Goal: Task Accomplishment & Management: Use online tool/utility

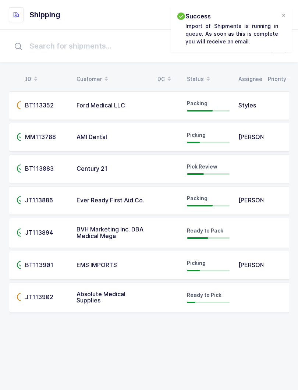
click at [209, 73] on span at bounding box center [208, 79] width 9 height 13
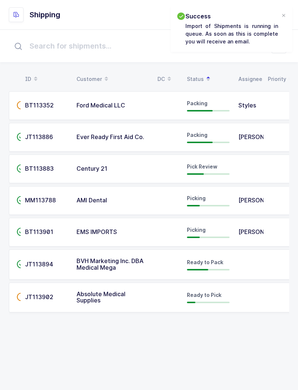
click at [220, 169] on div "Pick Review" at bounding box center [208, 169] width 43 height 12
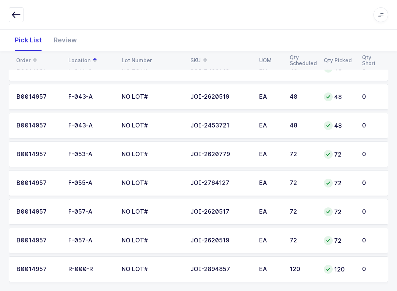
scroll to position [272, 0]
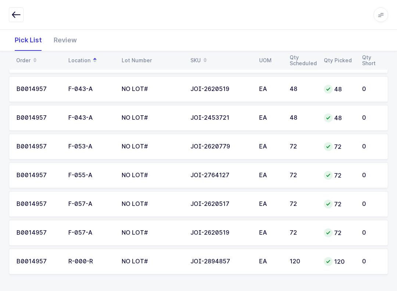
click at [63, 35] on div "Review" at bounding box center [65, 39] width 35 height 21
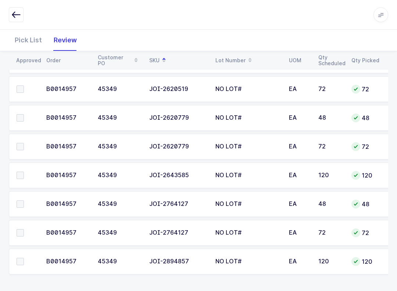
click at [22, 262] on span at bounding box center [20, 261] width 7 height 7
click at [24, 258] on input "checkbox" at bounding box center [24, 258] width 0 height 0
click at [25, 117] on label at bounding box center [27, 117] width 21 height 7
click at [24, 114] on input "checkbox" at bounding box center [24, 114] width 0 height 0
click at [26, 200] on label at bounding box center [27, 203] width 21 height 7
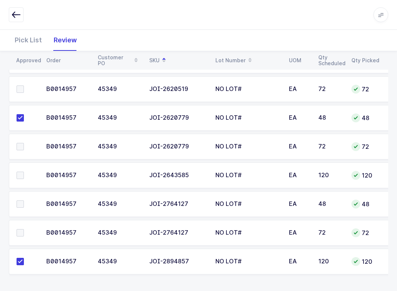
click at [24, 200] on input "checkbox" at bounding box center [24, 200] width 0 height 0
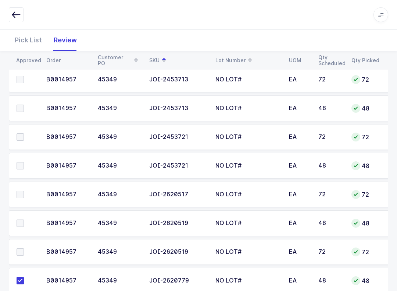
scroll to position [107, 0]
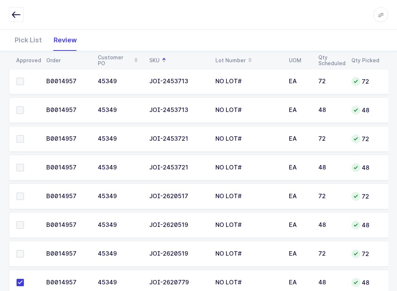
click at [20, 109] on span at bounding box center [20, 110] width 7 height 7
click at [24, 107] on input "checkbox" at bounding box center [24, 107] width 0 height 0
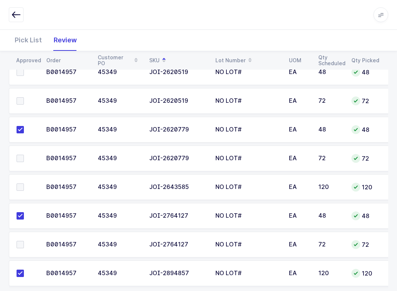
scroll to position [257, 0]
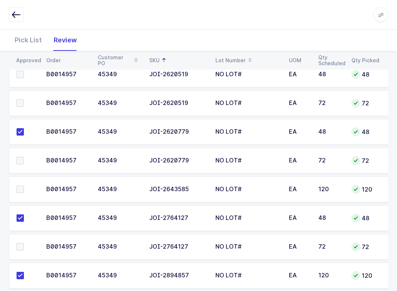
click at [24, 186] on label at bounding box center [27, 189] width 21 height 7
click at [24, 186] on input "checkbox" at bounding box center [24, 186] width 0 height 0
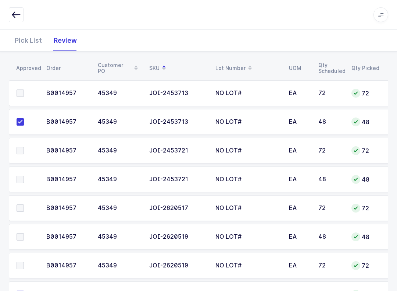
scroll to position [120, 0]
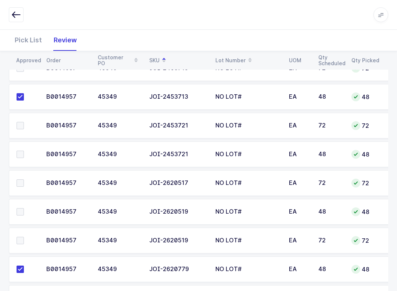
click at [19, 179] on span at bounding box center [20, 182] width 7 height 7
click at [24, 179] on input "checkbox" at bounding box center [24, 179] width 0 height 0
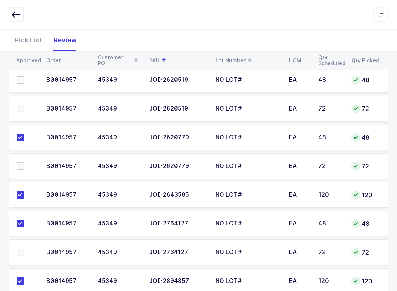
scroll to position [272, 0]
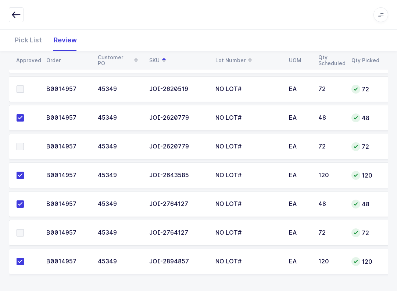
click at [26, 230] on label at bounding box center [27, 232] width 21 height 7
click at [24, 229] on input "checkbox" at bounding box center [24, 229] width 0 height 0
click at [27, 144] on label at bounding box center [27, 146] width 21 height 7
click at [24, 143] on input "checkbox" at bounding box center [24, 143] width 0 height 0
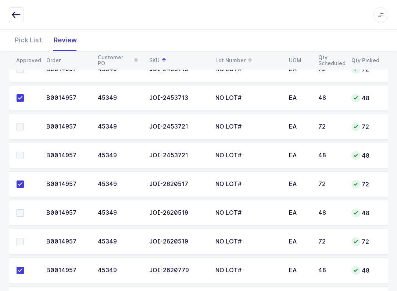
scroll to position [119, 0]
click at [21, 127] on span at bounding box center [20, 126] width 7 height 7
click at [24, 123] on input "checkbox" at bounding box center [24, 123] width 0 height 0
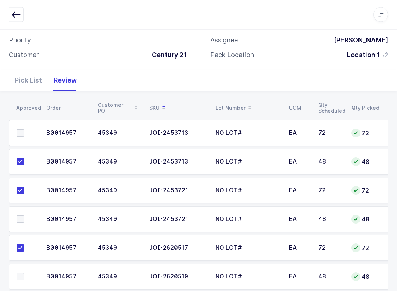
scroll to position [56, 0]
click at [18, 131] on span at bounding box center [20, 132] width 7 height 7
click at [24, 129] on input "checkbox" at bounding box center [24, 129] width 0 height 0
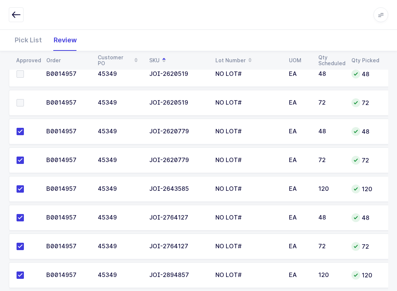
scroll to position [239, 0]
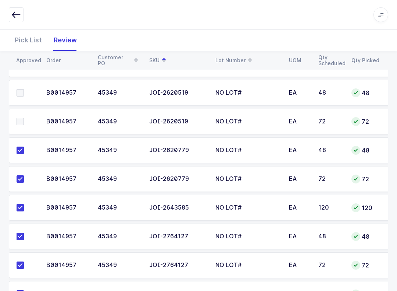
click at [26, 118] on label at bounding box center [27, 121] width 21 height 7
click at [24, 118] on input "checkbox" at bounding box center [24, 118] width 0 height 0
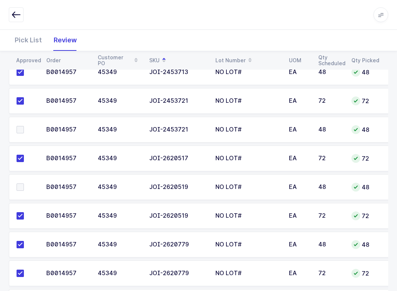
scroll to position [141, 0]
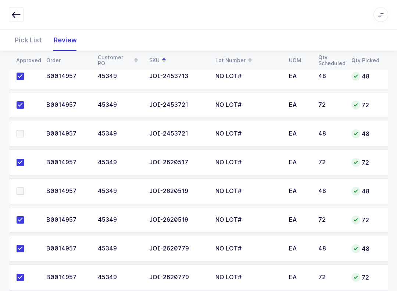
click at [22, 131] on span at bounding box center [20, 133] width 7 height 7
click at [24, 130] on input "checkbox" at bounding box center [24, 130] width 0 height 0
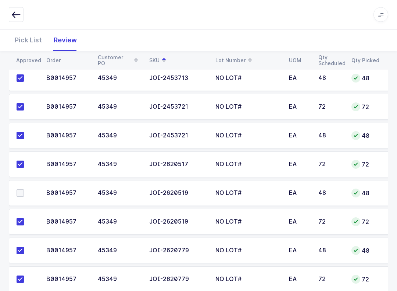
scroll to position [128, 0]
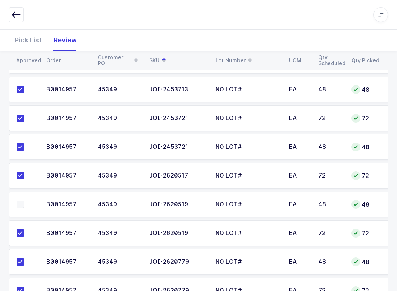
click at [23, 229] on span at bounding box center [20, 232] width 7 height 7
click at [24, 229] on input "checkbox" at bounding box center [24, 229] width 0 height 0
click at [19, 233] on span at bounding box center [20, 232] width 7 height 7
click at [24, 229] on input "checkbox" at bounding box center [24, 229] width 0 height 0
click at [28, 203] on label at bounding box center [27, 204] width 21 height 7
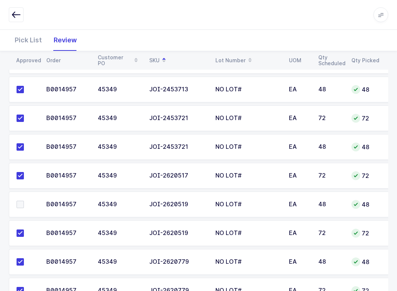
click at [24, 201] on input "checkbox" at bounding box center [24, 201] width 0 height 0
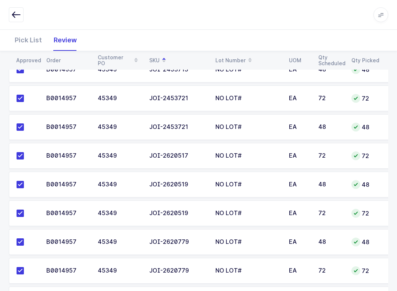
scroll to position [144, 0]
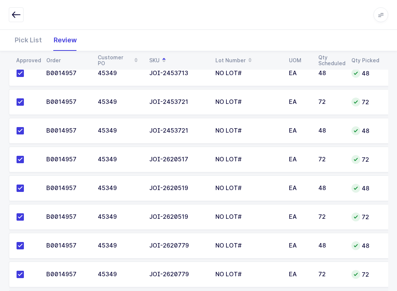
click at [30, 37] on div "Pick List" at bounding box center [28, 39] width 39 height 21
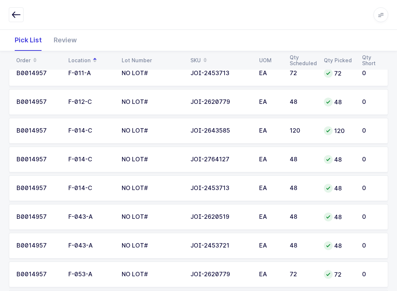
click at [202, 57] on span at bounding box center [205, 60] width 9 height 13
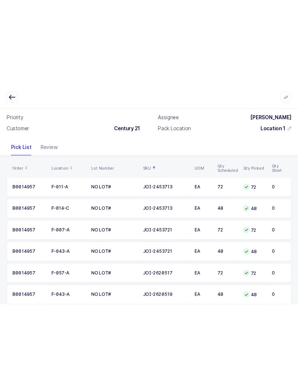
scroll to position [0, 0]
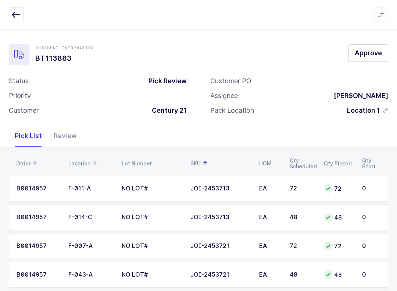
click at [298, 54] on span "Approve" at bounding box center [368, 52] width 27 height 9
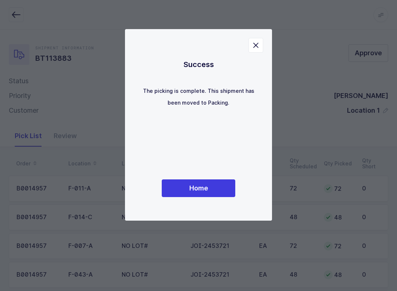
click at [217, 182] on button "Home" at bounding box center [199, 188] width 74 height 18
